Goal: Find specific page/section

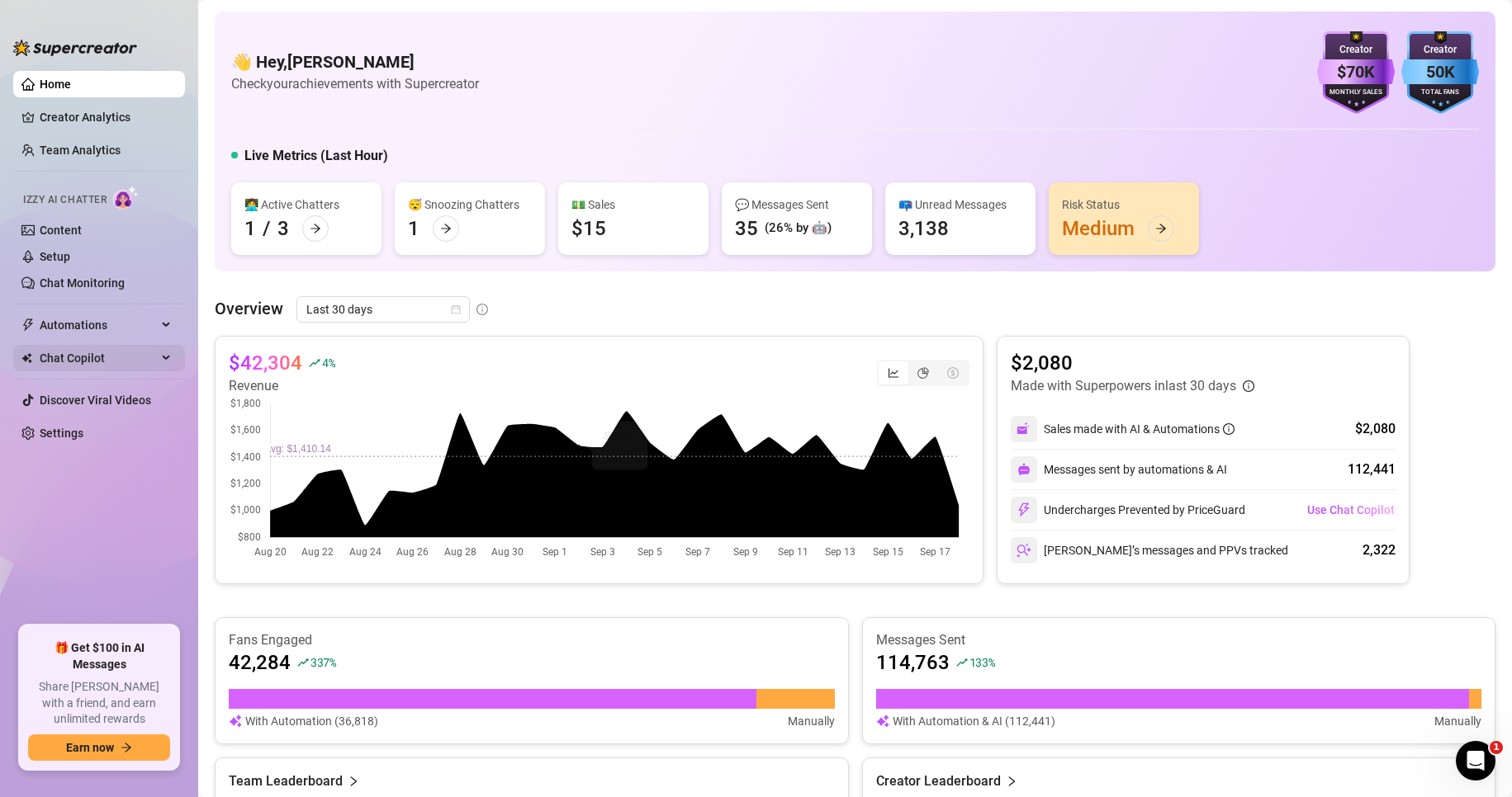
click at [77, 354] on span "Chat Copilot" at bounding box center [98, 358] width 118 height 26
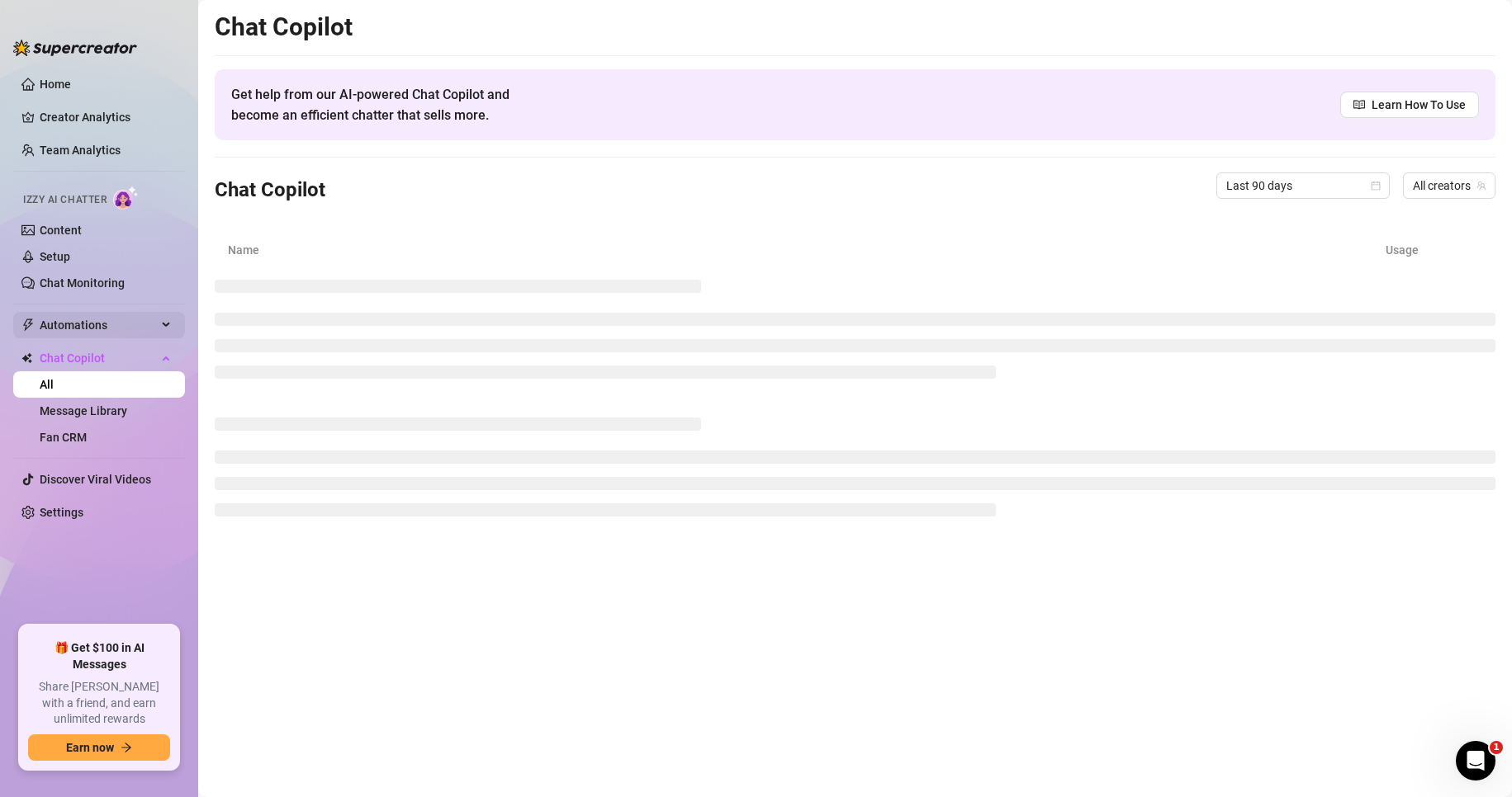
click at [115, 323] on span "Automations" at bounding box center [98, 325] width 118 height 26
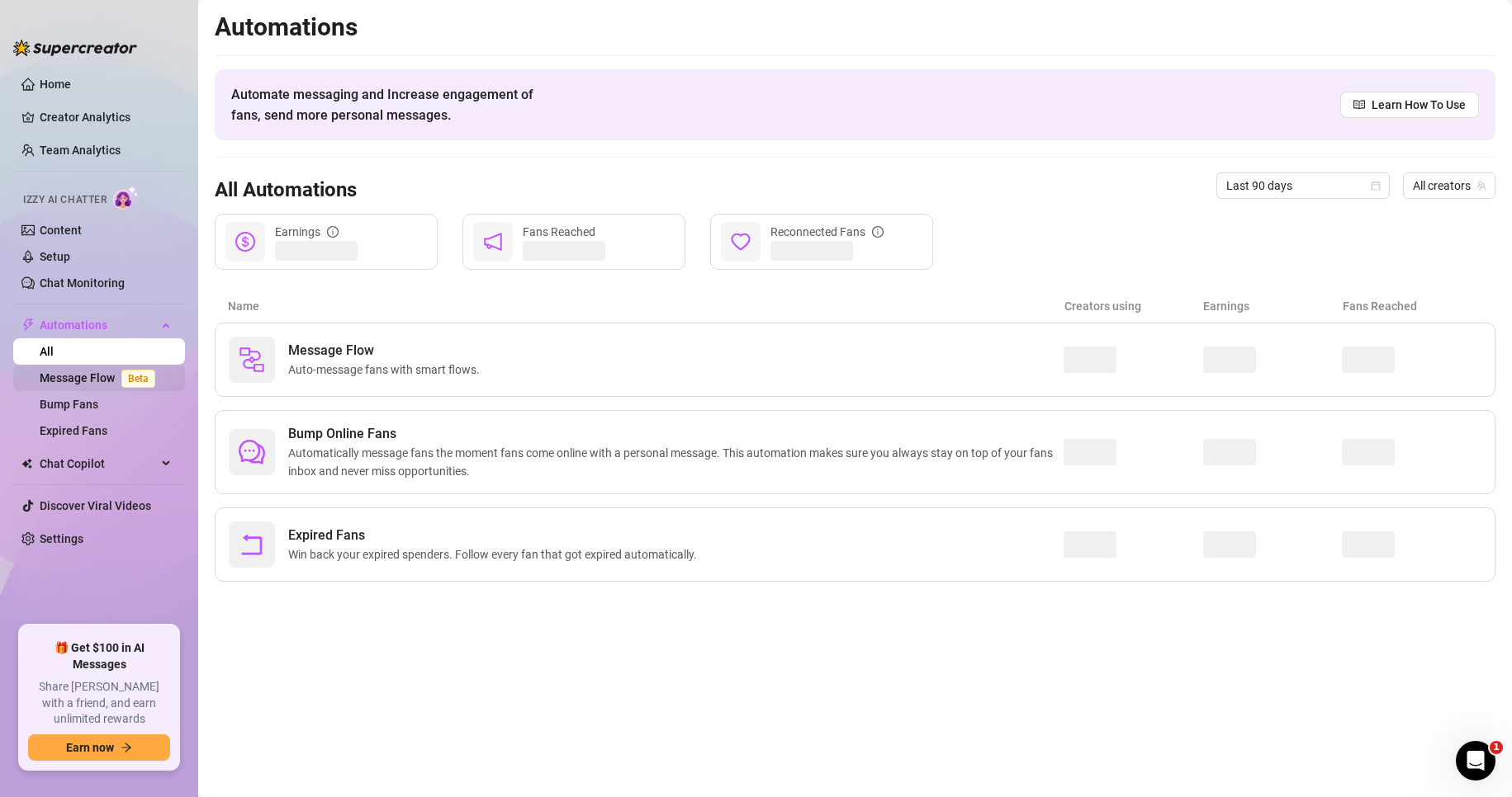
click at [85, 381] on link "Message Flow Beta" at bounding box center [101, 378] width 123 height 14
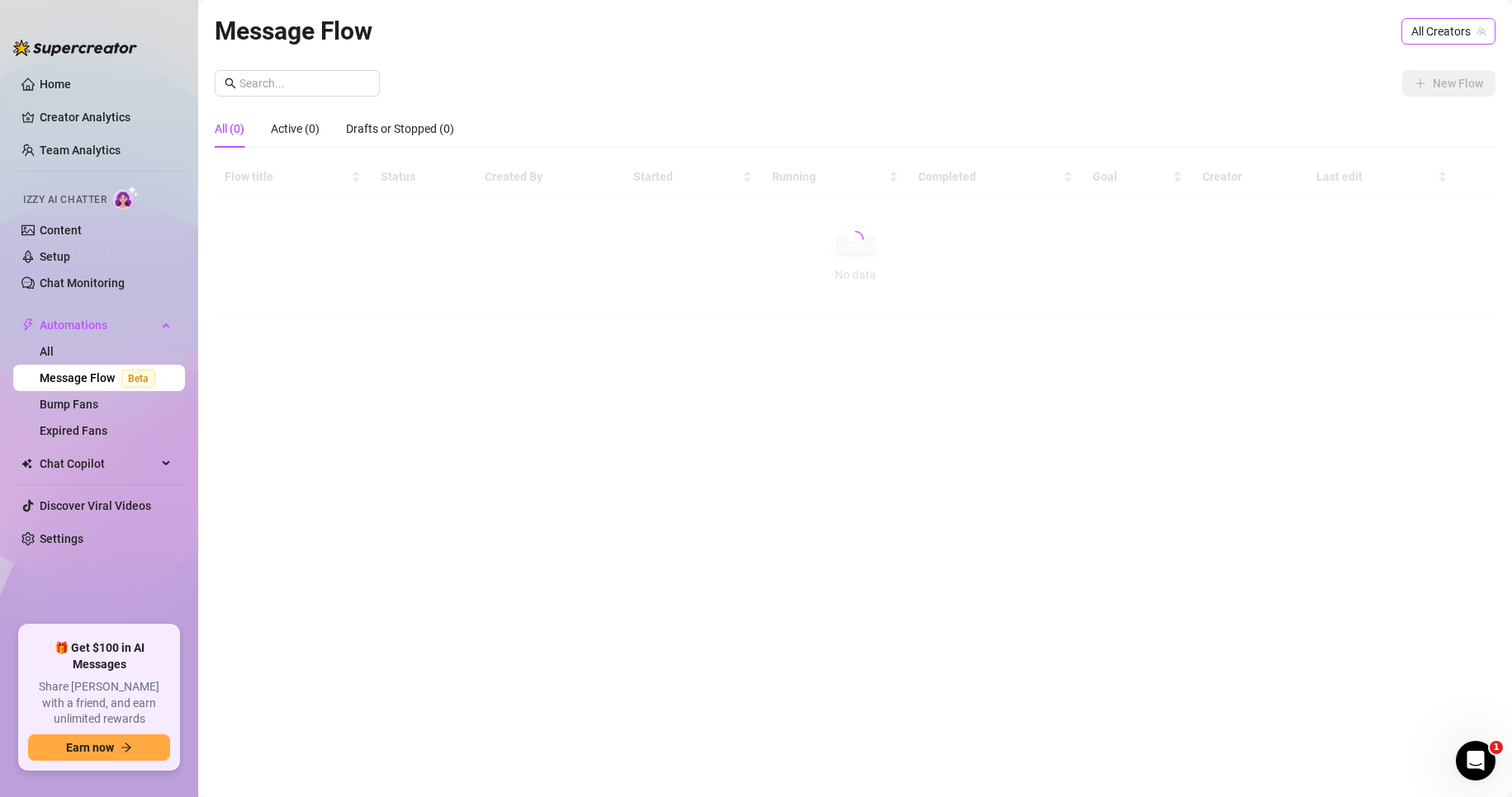
click at [1450, 30] on span "All Creators" at bounding box center [1449, 30] width 74 height 25
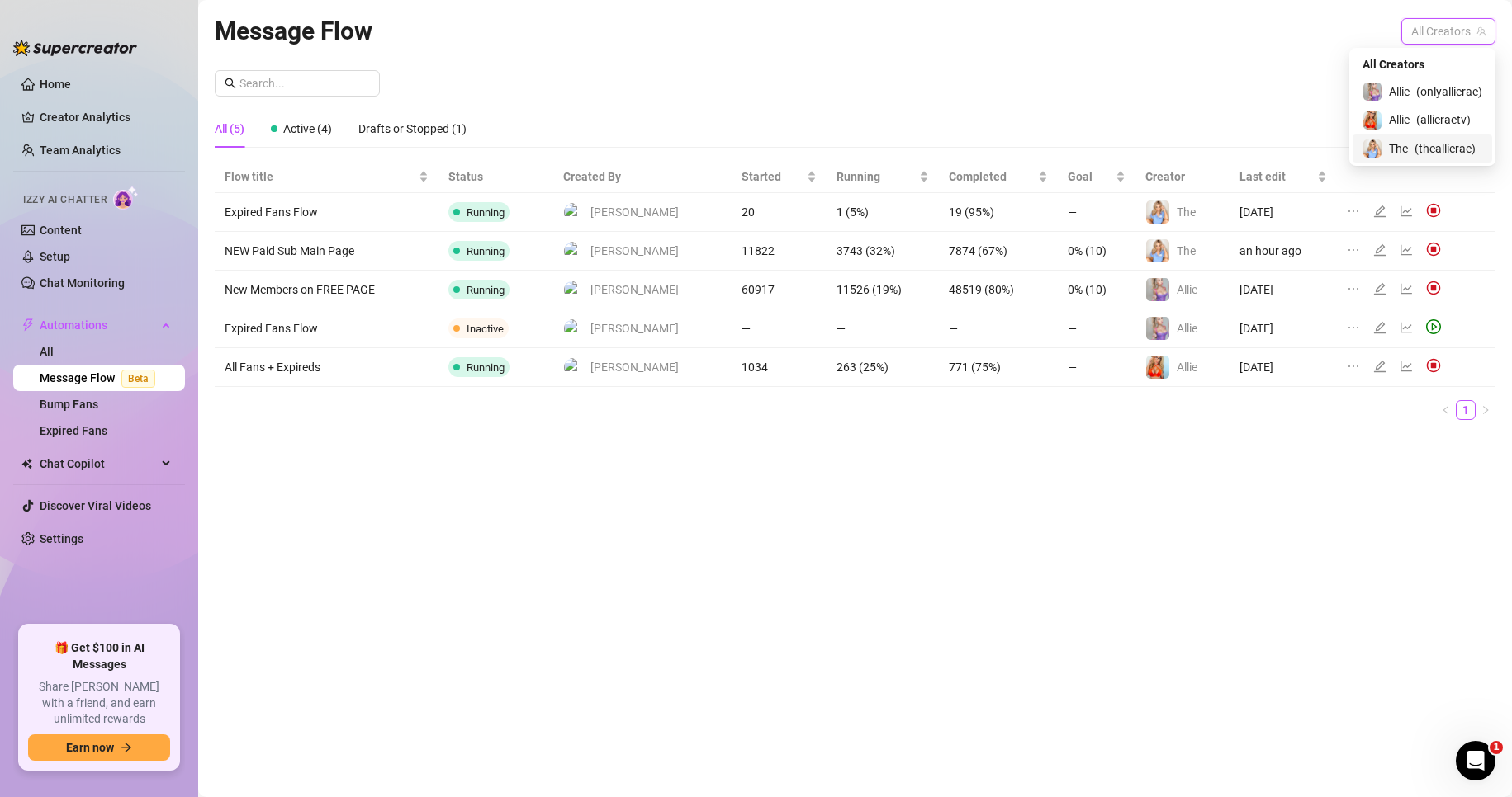
click at [1423, 144] on span "( theallierae )" at bounding box center [1445, 148] width 61 height 18
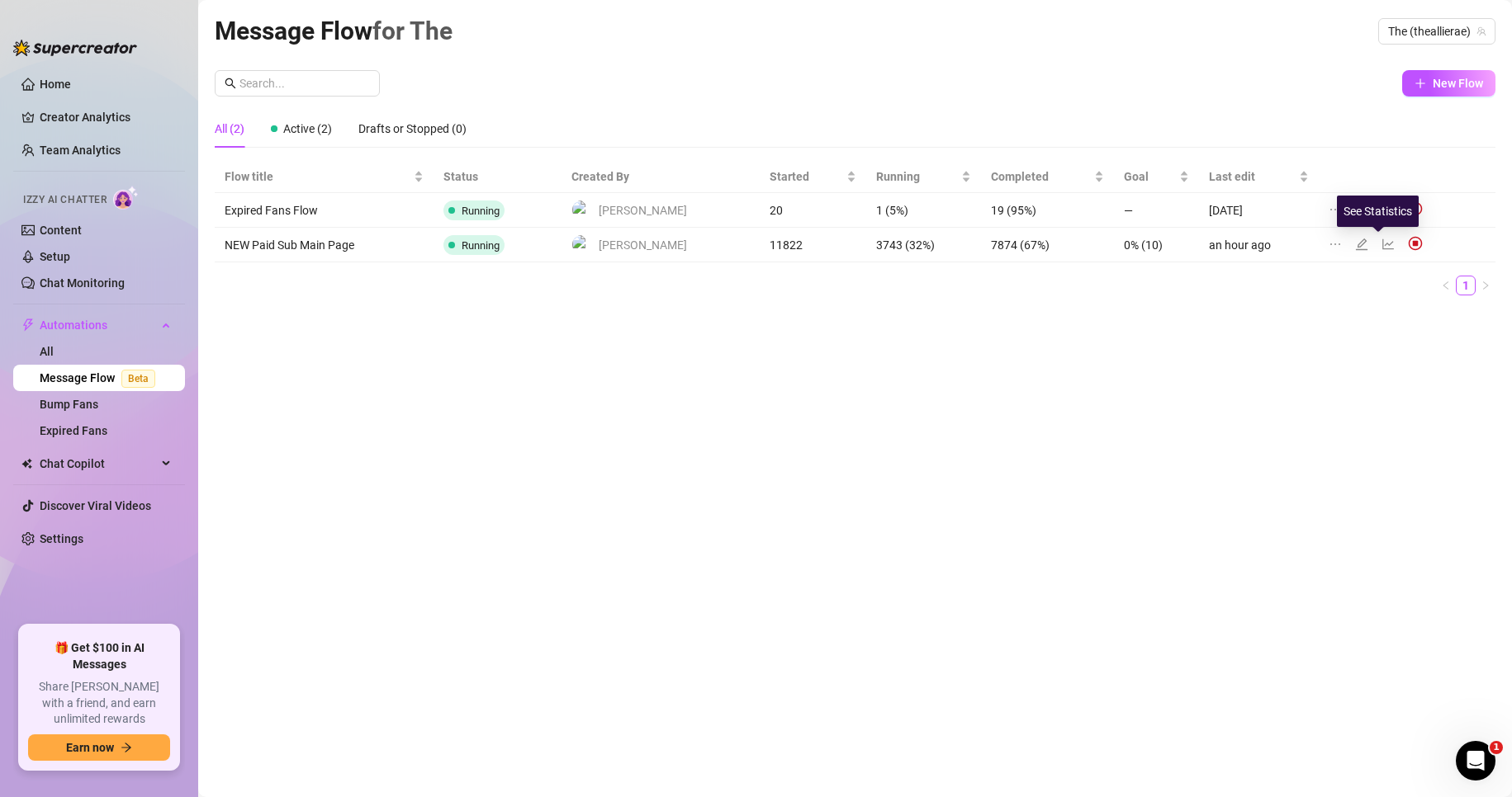
click at [1383, 244] on icon "line-chart" at bounding box center [1389, 243] width 12 height 11
